Goal: Task Accomplishment & Management: Manage account settings

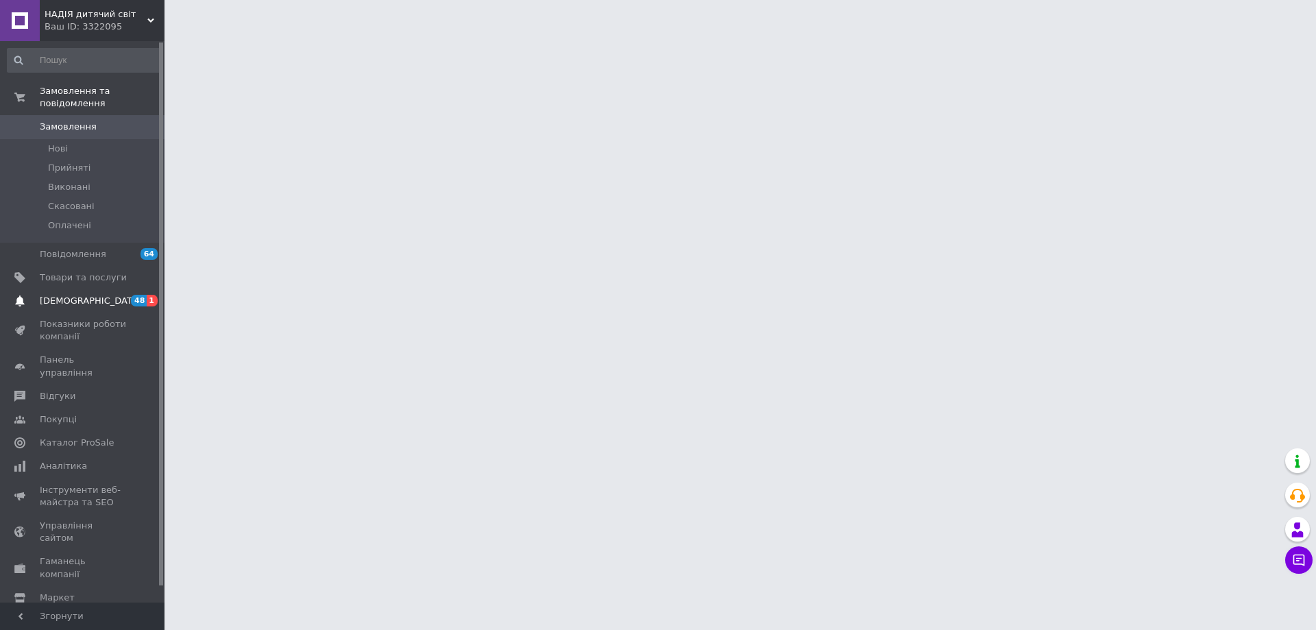
click at [64, 295] on span "[DEMOGRAPHIC_DATA]" at bounding box center [90, 301] width 101 height 12
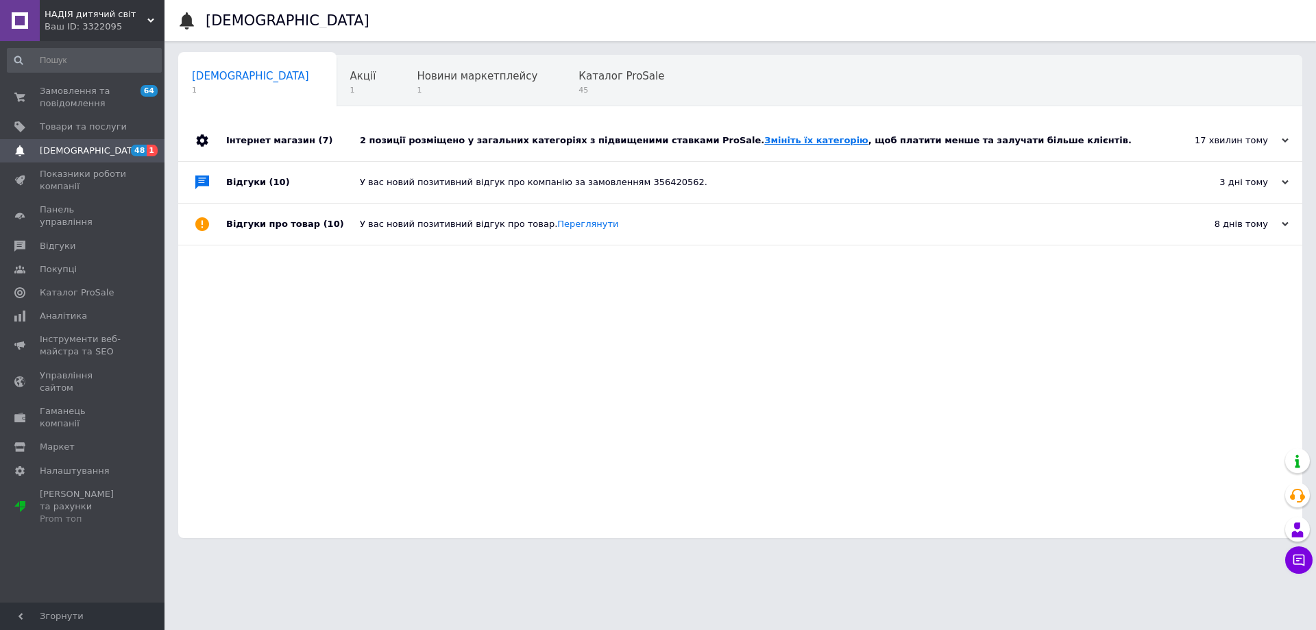
click at [764, 139] on link "Змініть їх категорію" at bounding box center [816, 140] width 104 height 10
